Goal: Information Seeking & Learning: Learn about a topic

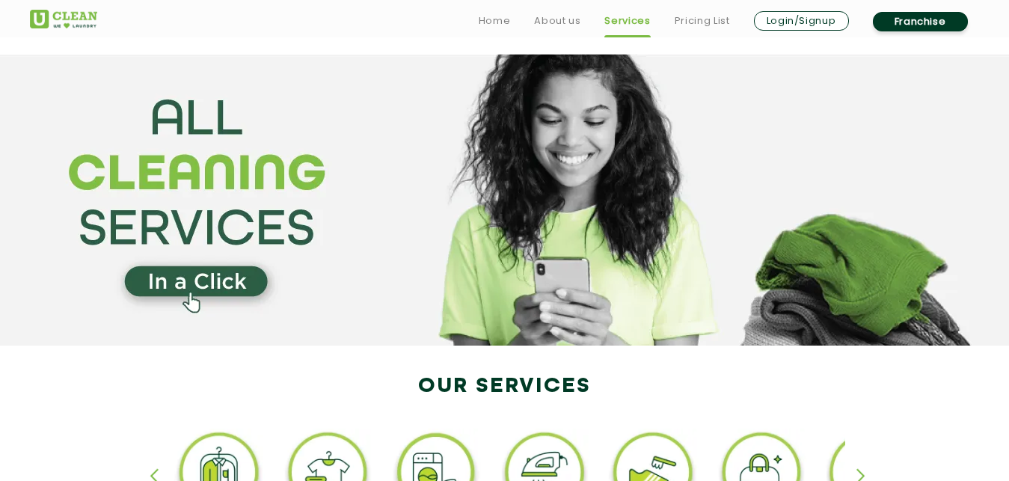
scroll to position [2289, 0]
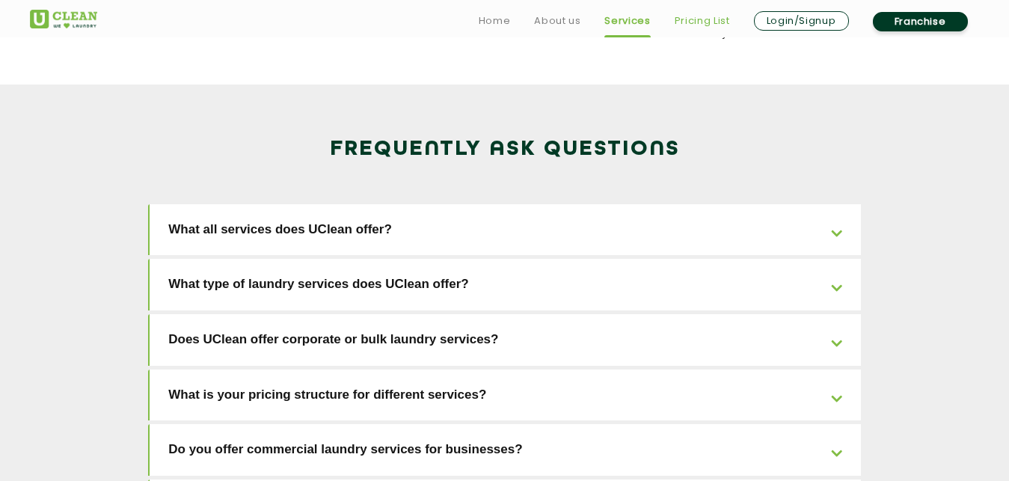
click at [687, 22] on link "Pricing List" at bounding box center [702, 21] width 55 height 18
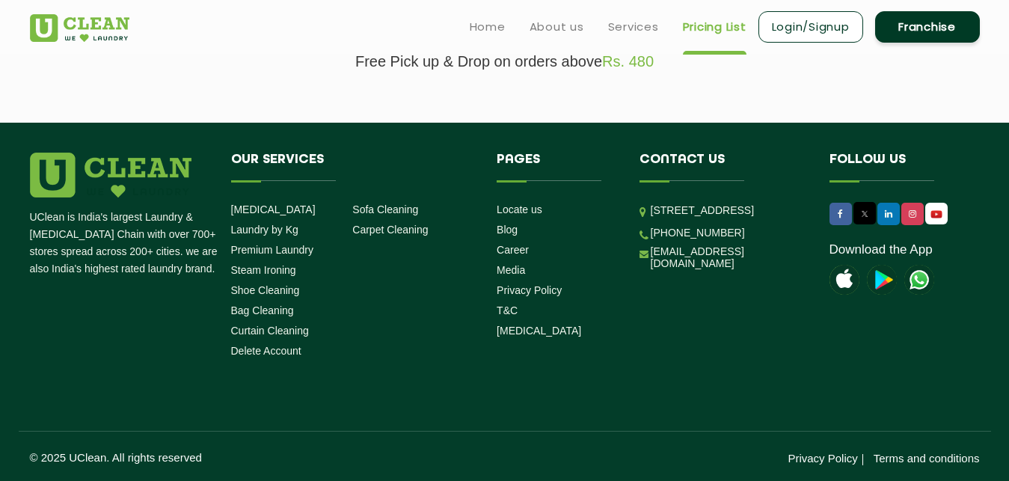
select select "0"
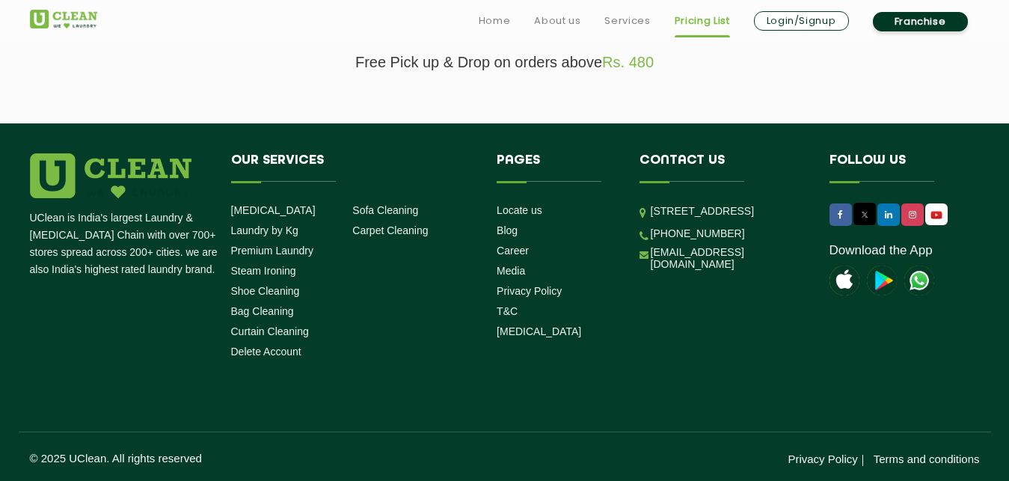
scroll to position [305, 0]
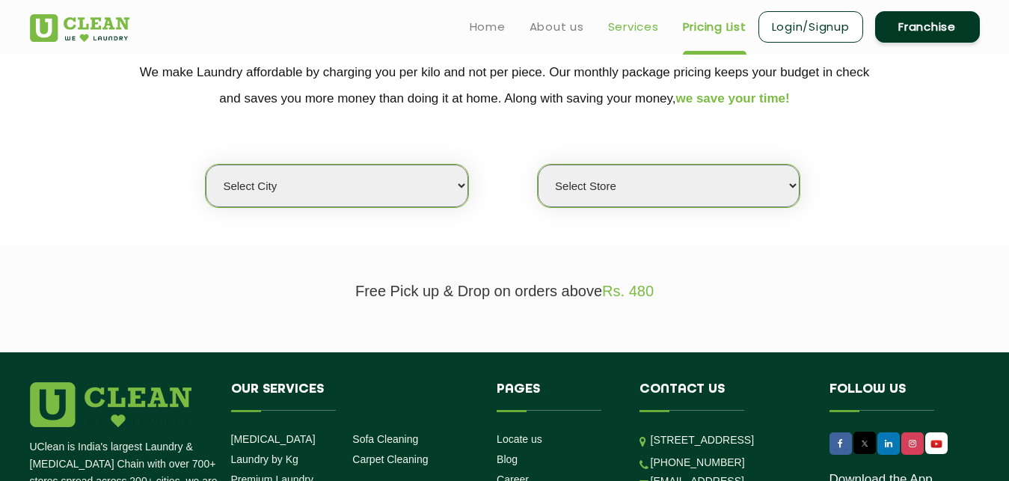
click at [623, 28] on link "Services" at bounding box center [633, 27] width 51 height 18
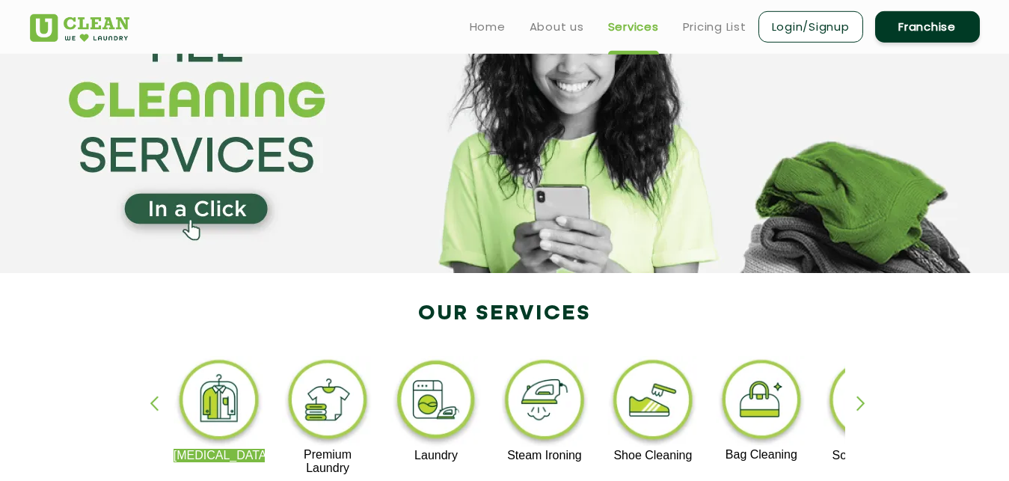
scroll to position [31, 0]
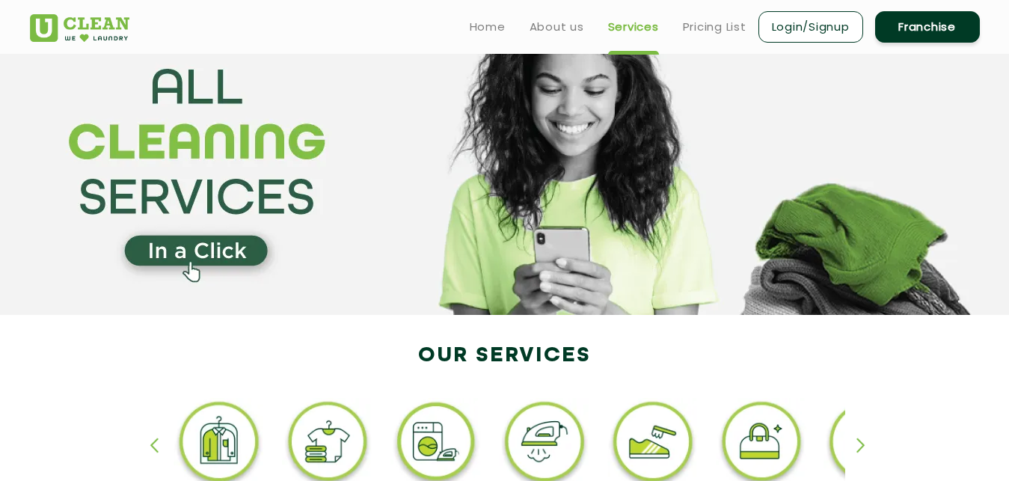
click at [837, 355] on div "[MEDICAL_DATA] Premium Laundry Laundry Steam Ironing Shoe Cleaning Bag Cleaning…" at bounding box center [505, 464] width 972 height 269
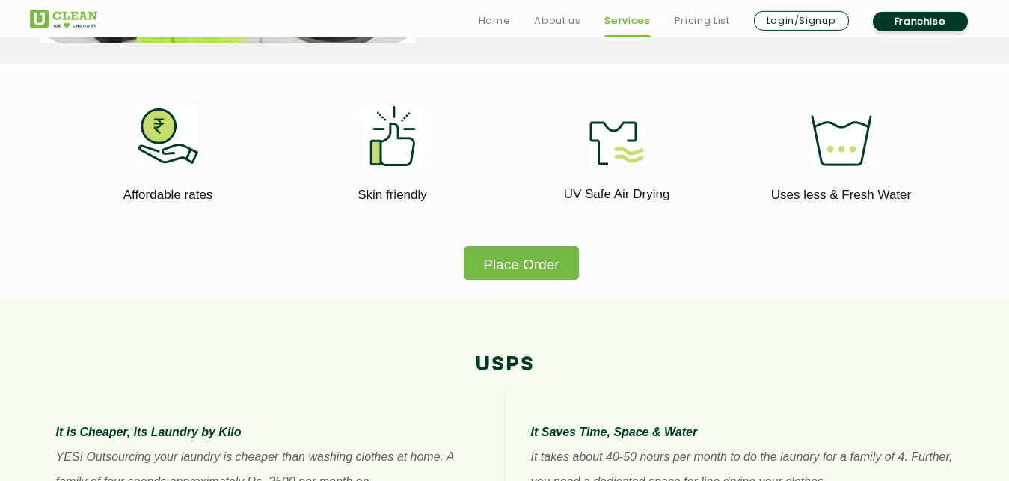
scroll to position [717, 0]
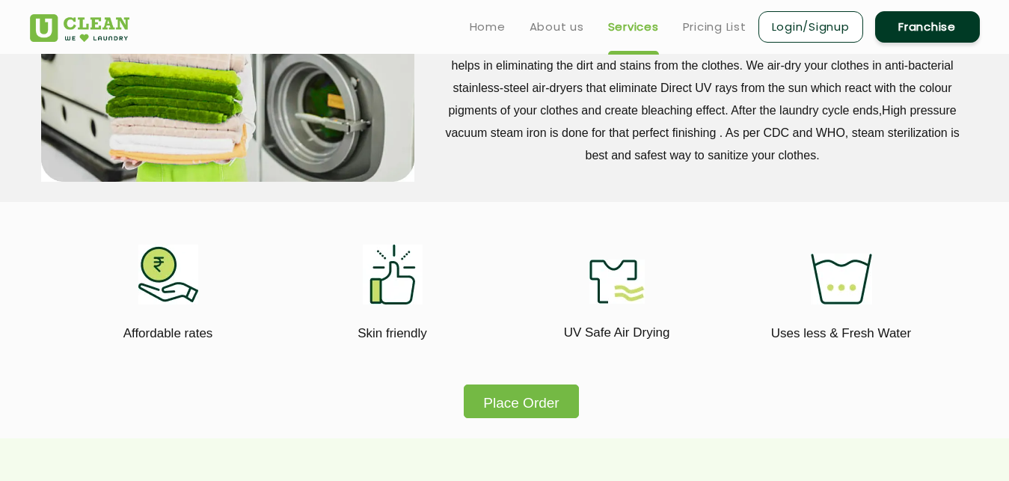
click at [769, 122] on p "The laundry process at UClean begins by sorting the clothes. After sorting, sim…" at bounding box center [703, 77] width 532 height 180
click at [920, 32] on link "Franchise" at bounding box center [927, 26] width 105 height 31
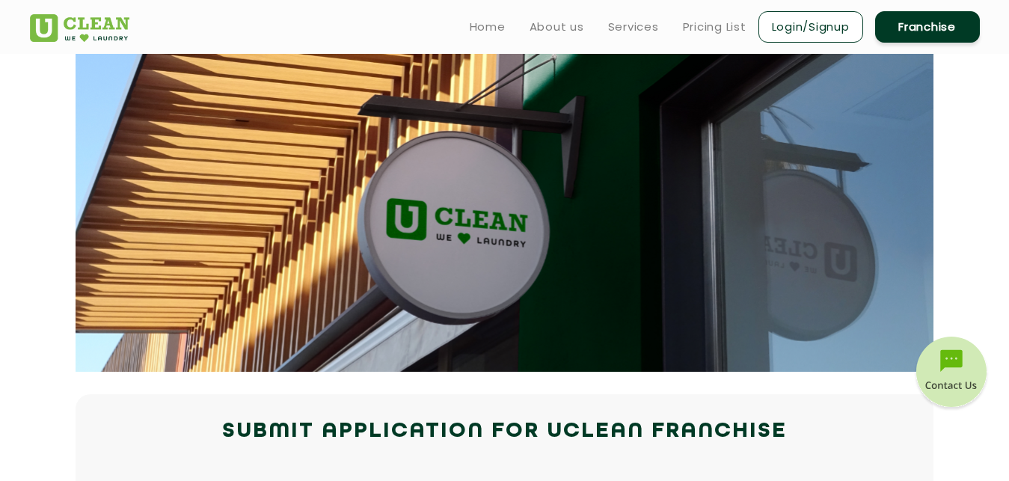
click at [515, 25] on ul "Home About us Services Pricing List Login/Signup Franchise" at bounding box center [719, 26] width 522 height 35
click at [550, 28] on link "About us" at bounding box center [557, 27] width 55 height 18
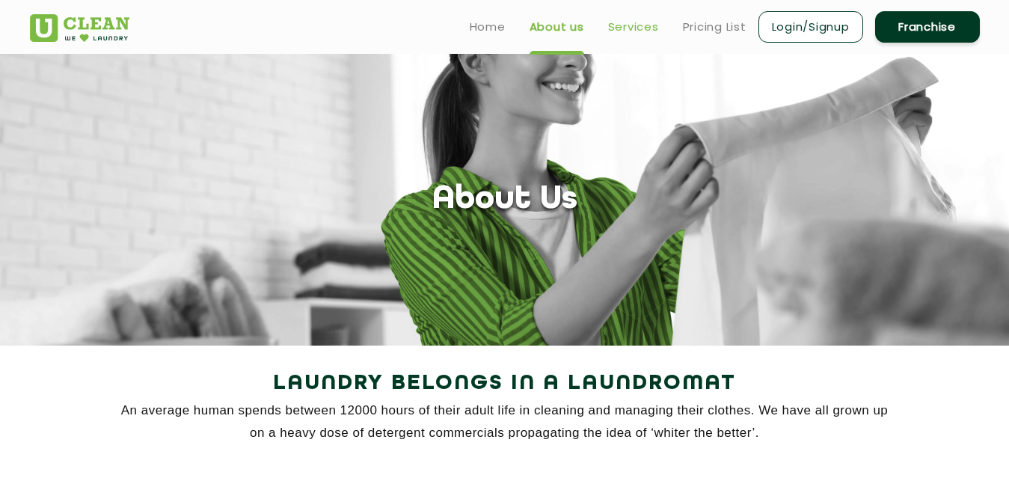
click at [617, 26] on link "Services" at bounding box center [633, 27] width 51 height 18
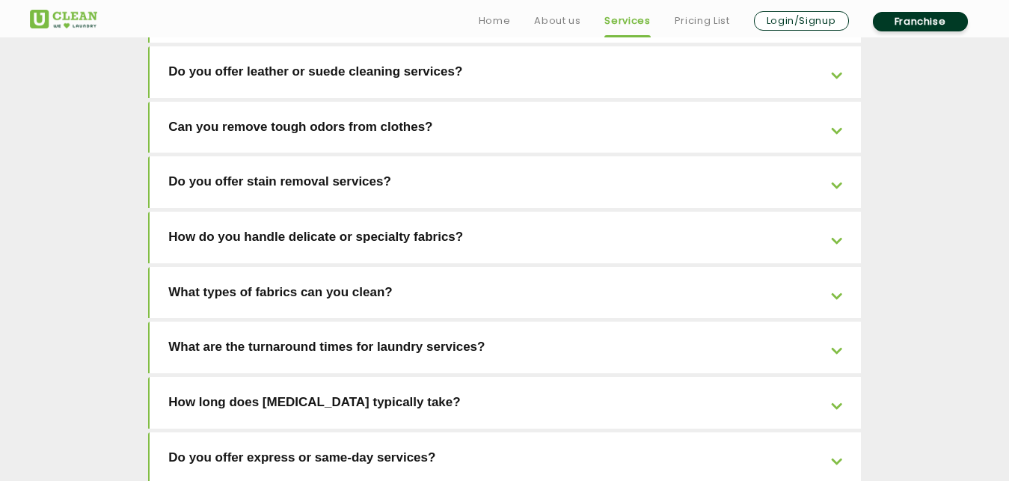
scroll to position [3464, 0]
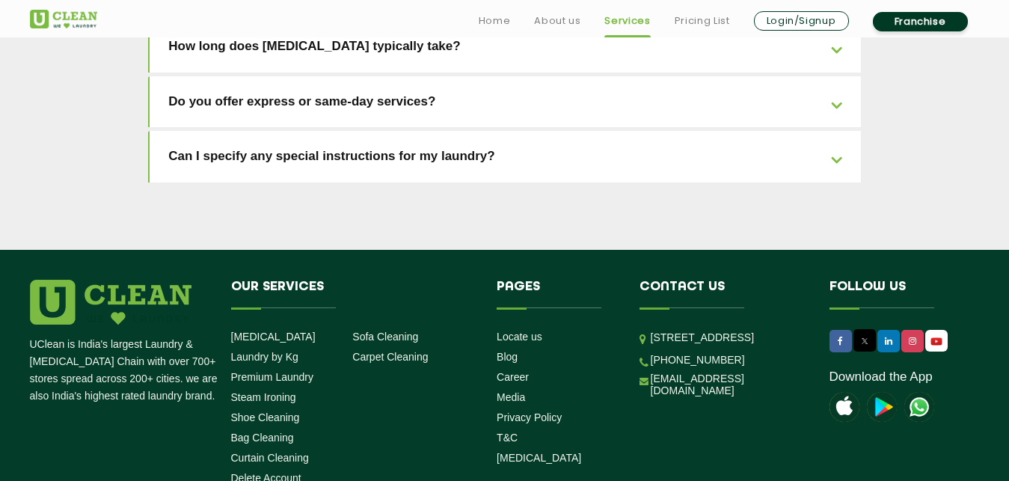
click at [701, 10] on ul "Home About us Services Pricing List Login/Signup Franchise" at bounding box center [723, 21] width 513 height 24
click at [704, 16] on link "Pricing List" at bounding box center [702, 21] width 55 height 18
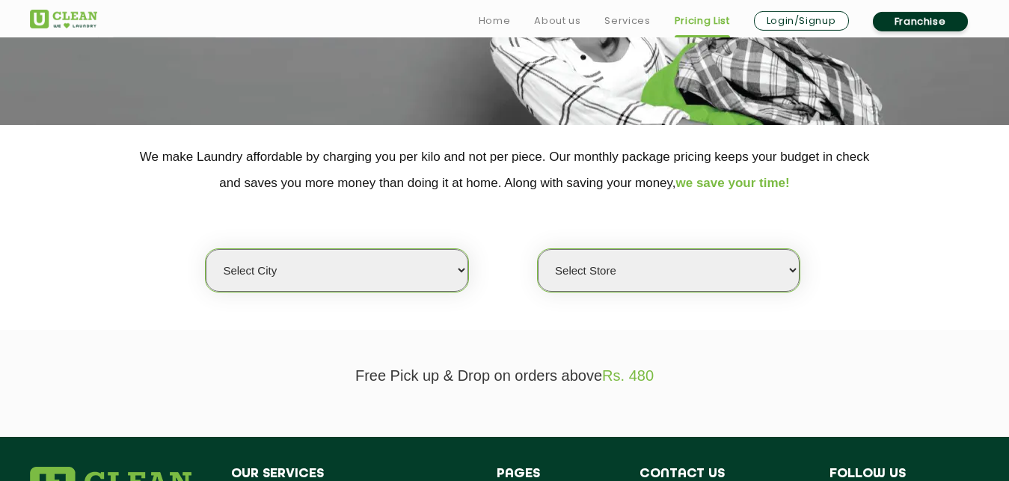
scroll to position [230, 0]
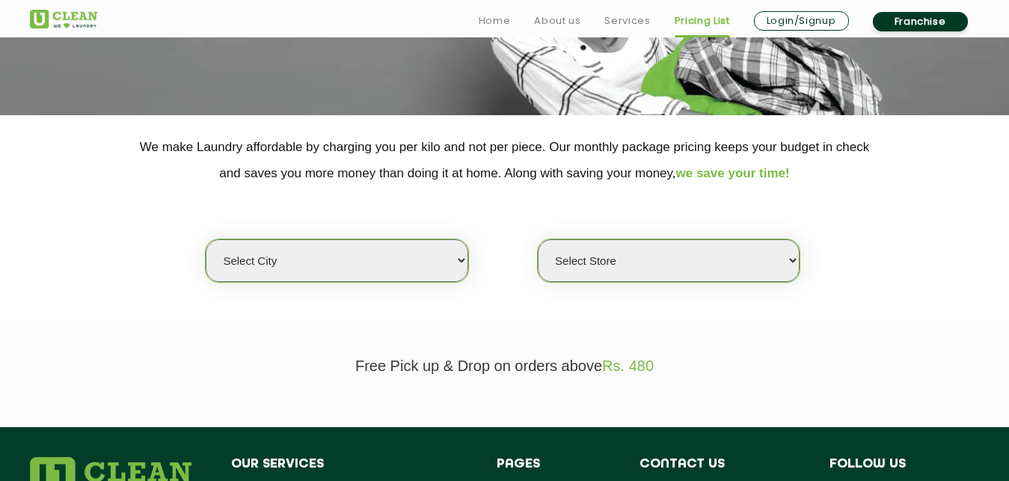
select select "81"
click option "Alwar - UClean Select" at bounding box center [0, 0] width 0 height 0
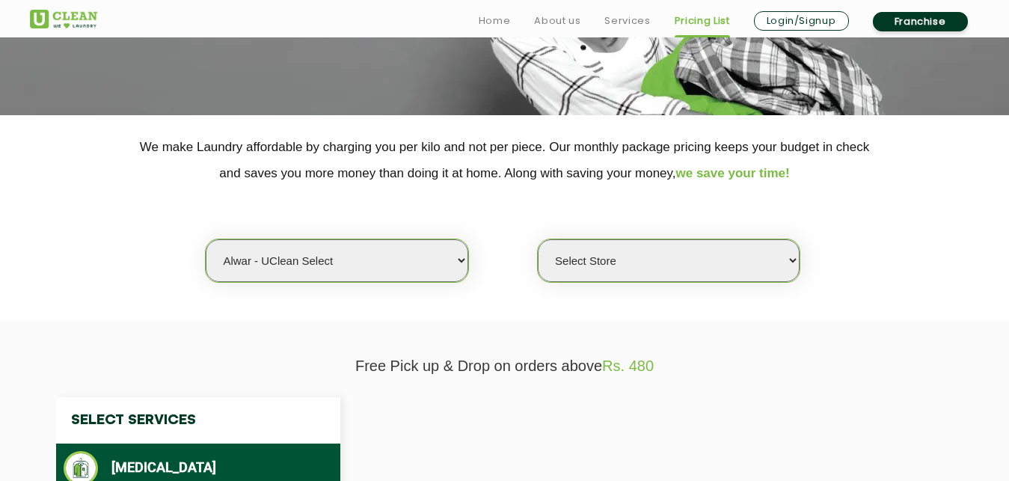
click at [538, 239] on select "Select Store" at bounding box center [669, 260] width 262 height 43
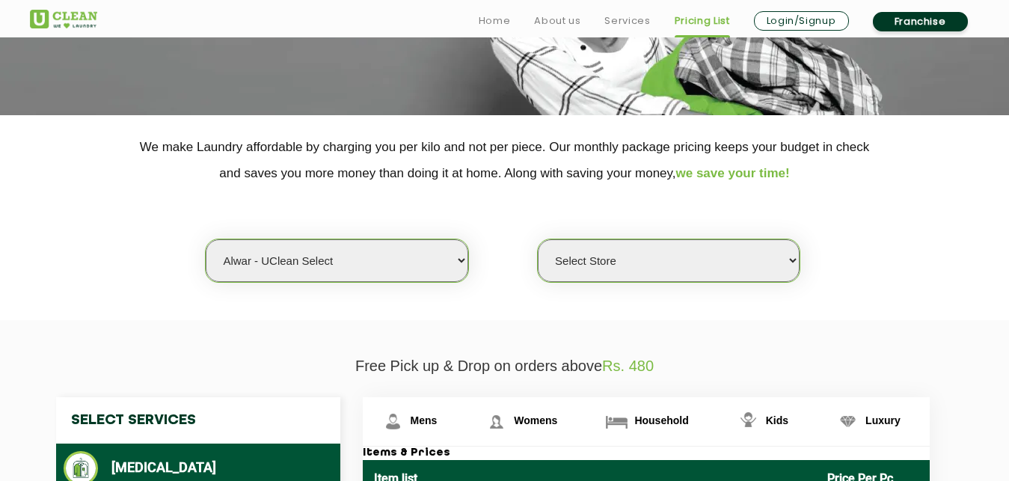
select select "247"
click option "UClean Select Alwar" at bounding box center [0, 0] width 0 height 0
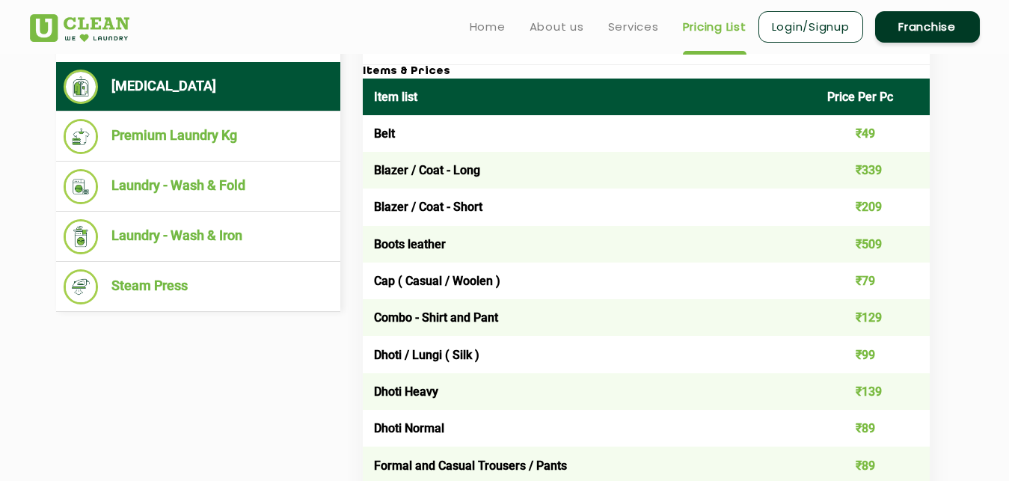
scroll to position [536, 0]
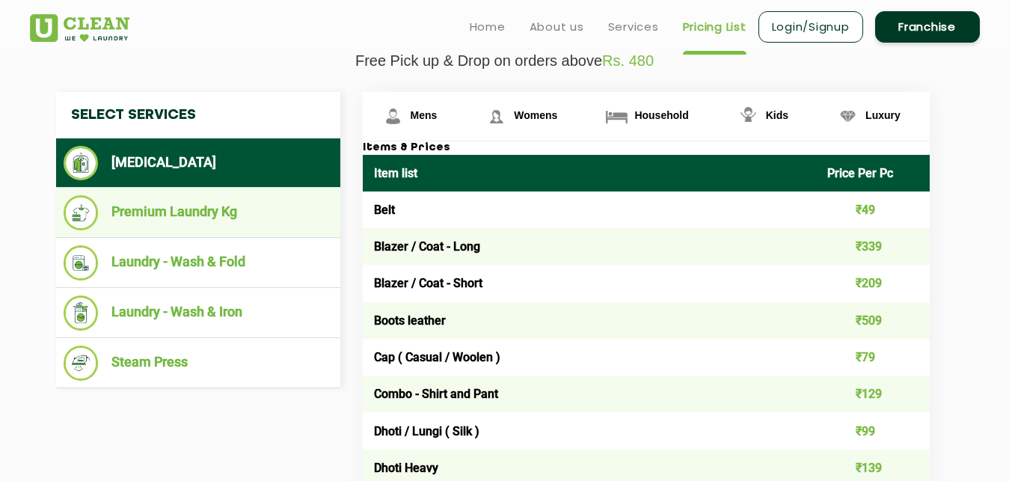
click at [294, 217] on li "Premium Laundry Kg" at bounding box center [198, 212] width 269 height 35
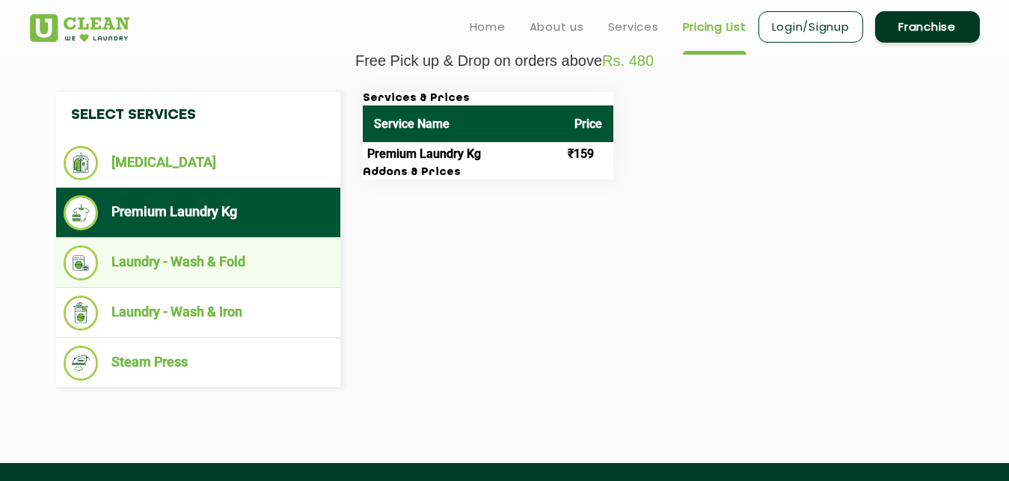
click at [299, 272] on li "Laundry - Wash & Fold" at bounding box center [198, 262] width 269 height 35
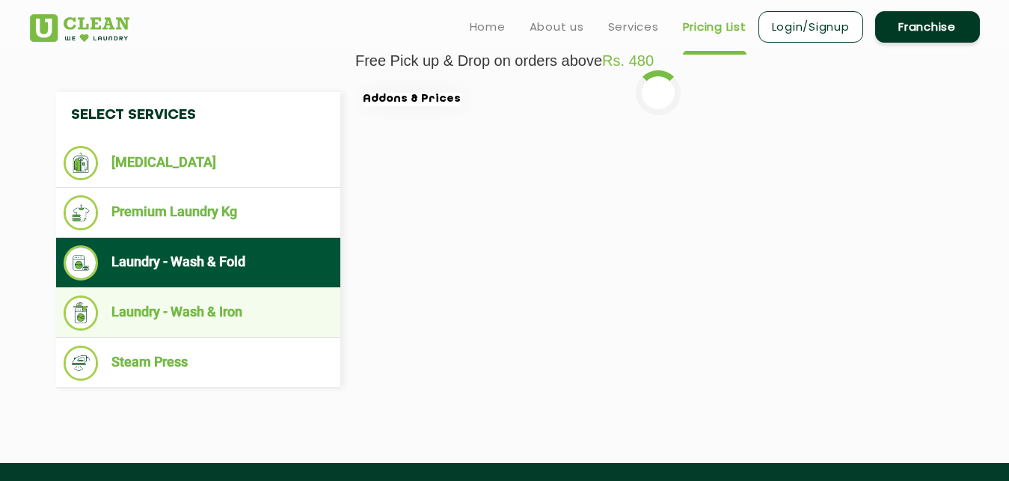
click at [306, 310] on li "Laundry - Wash & Iron" at bounding box center [198, 312] width 269 height 35
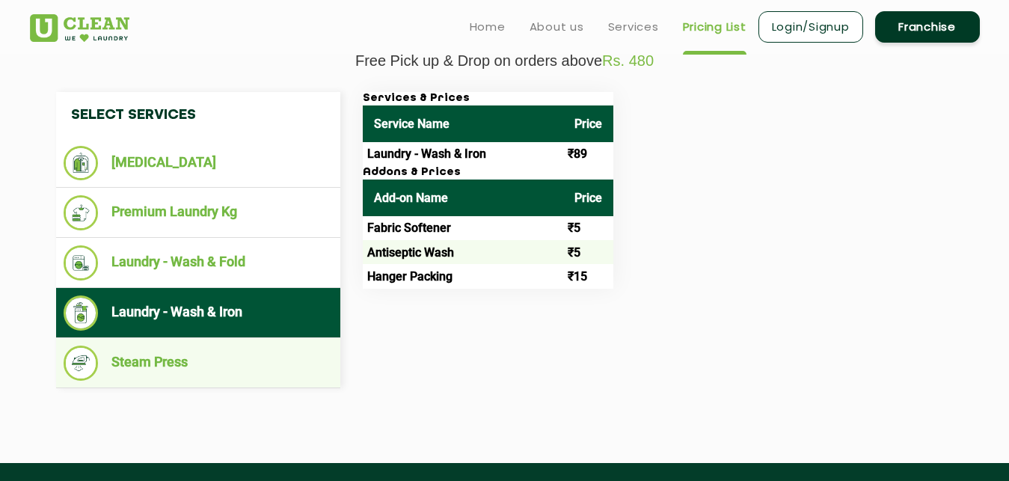
click at [302, 360] on li "Steam Press" at bounding box center [198, 363] width 269 height 35
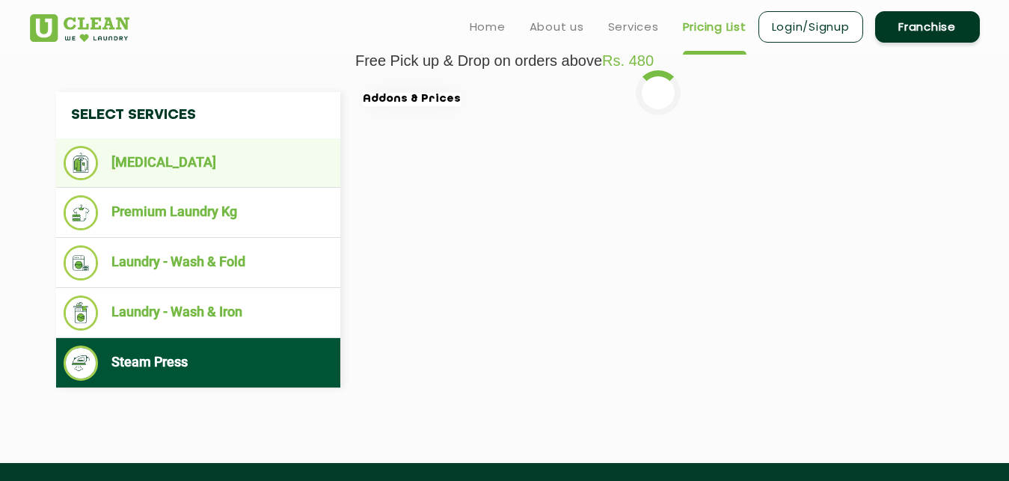
click at [266, 147] on li "[MEDICAL_DATA]" at bounding box center [198, 163] width 269 height 34
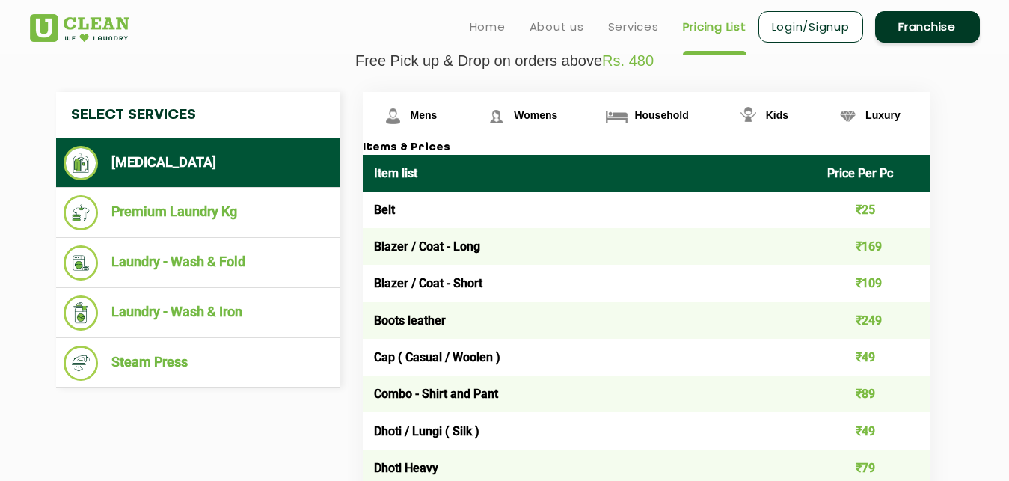
click at [272, 123] on h4 "Select Services" at bounding box center [198, 115] width 284 height 46
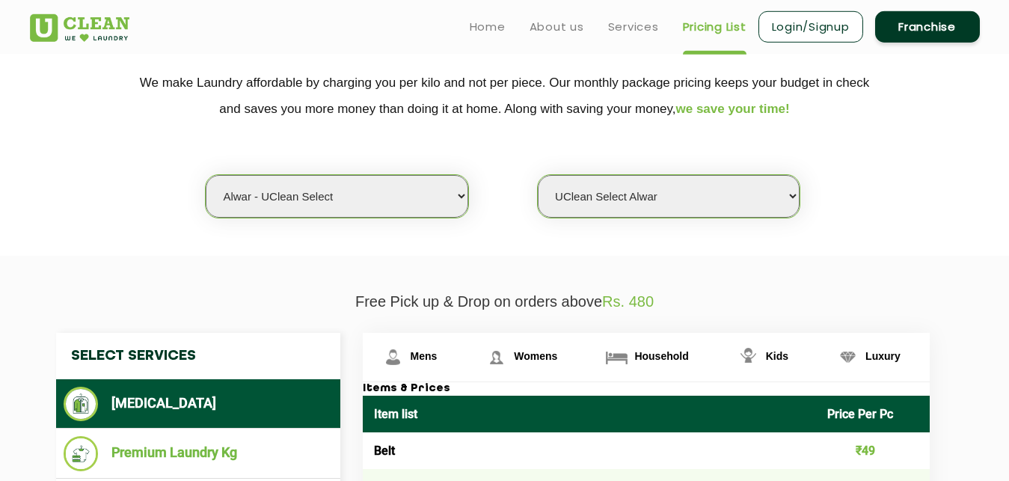
scroll to position [230, 0]
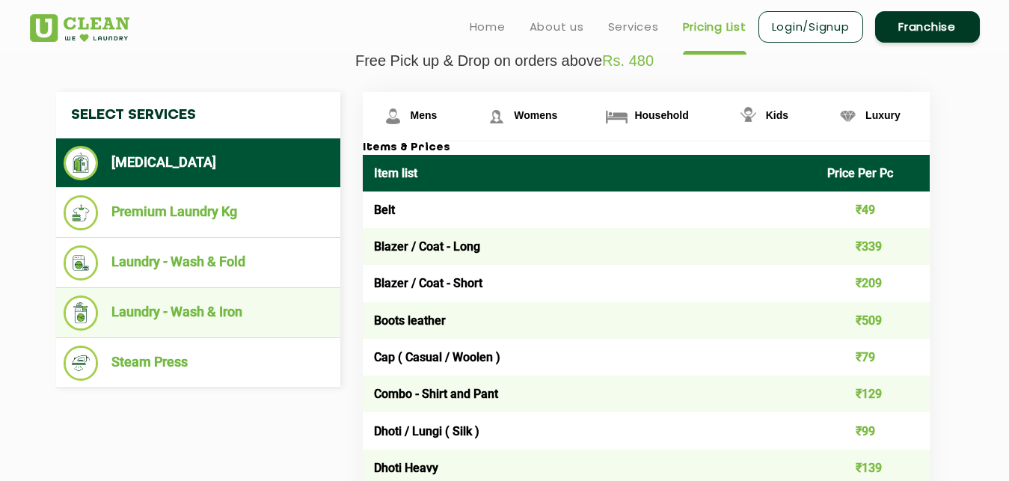
scroll to position [154, 0]
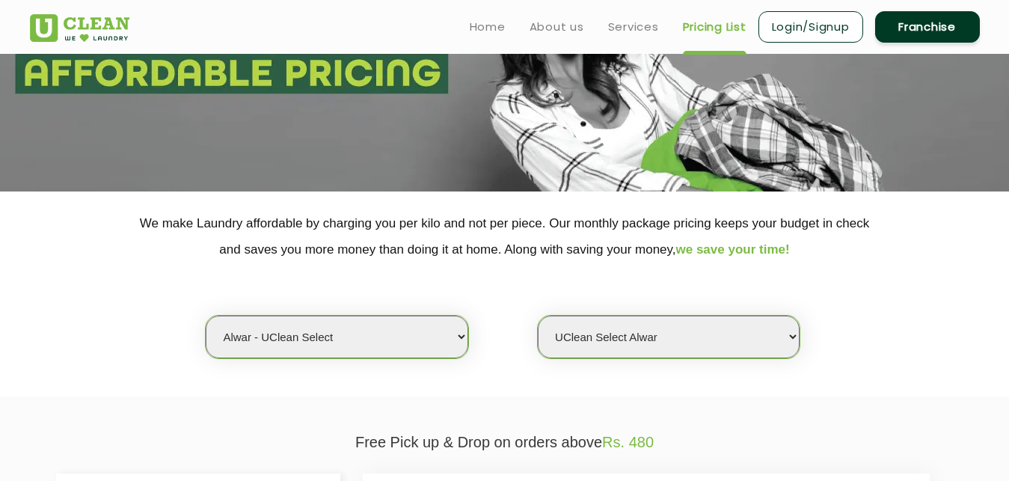
click at [177, 289] on div "Select city [GEOGRAPHIC_DATA] [GEOGRAPHIC_DATA] [GEOGRAPHIC_DATA] [GEOGRAPHIC_D…" at bounding box center [505, 311] width 972 height 97
